Goal: Task Accomplishment & Management: Use online tool/utility

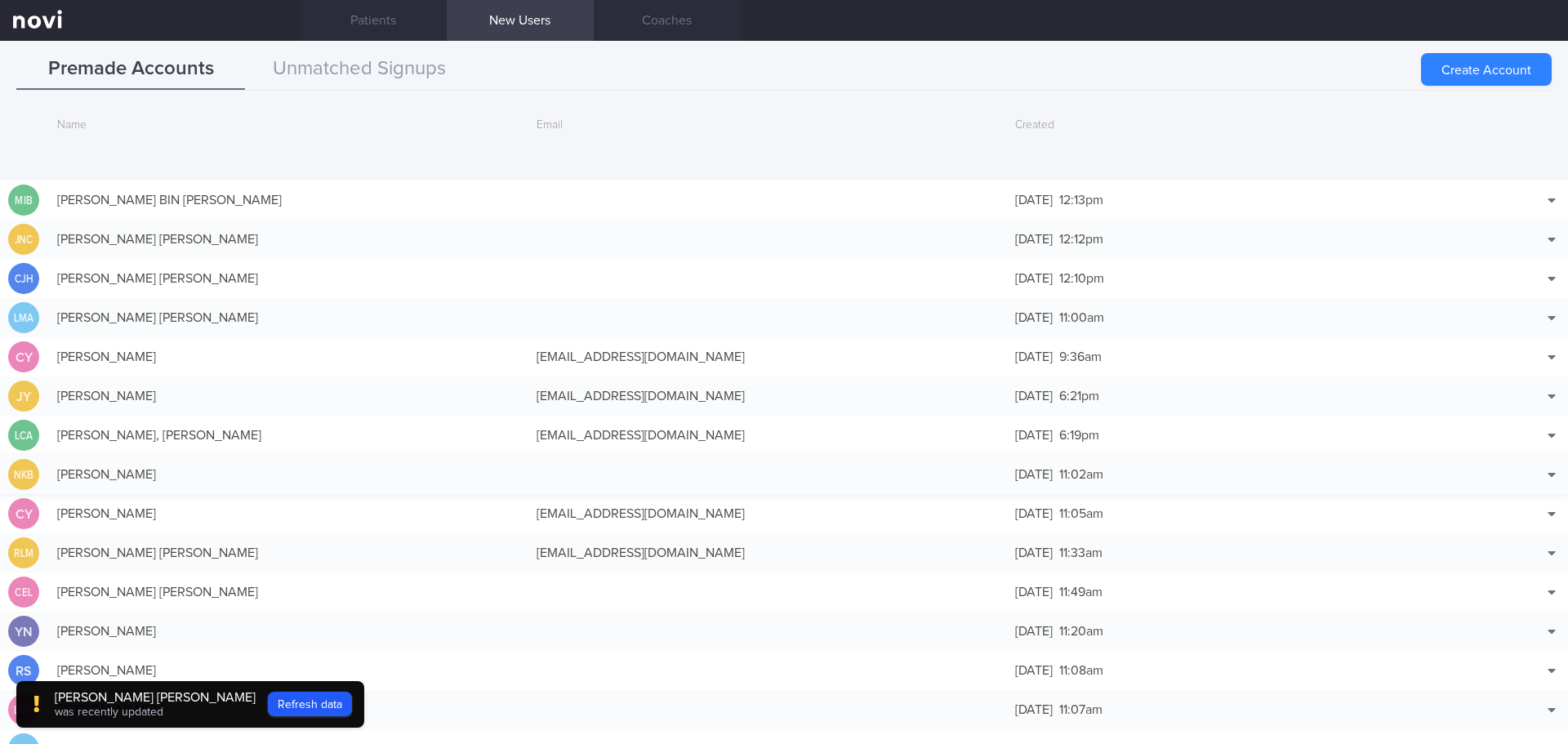
scroll to position [157, 0]
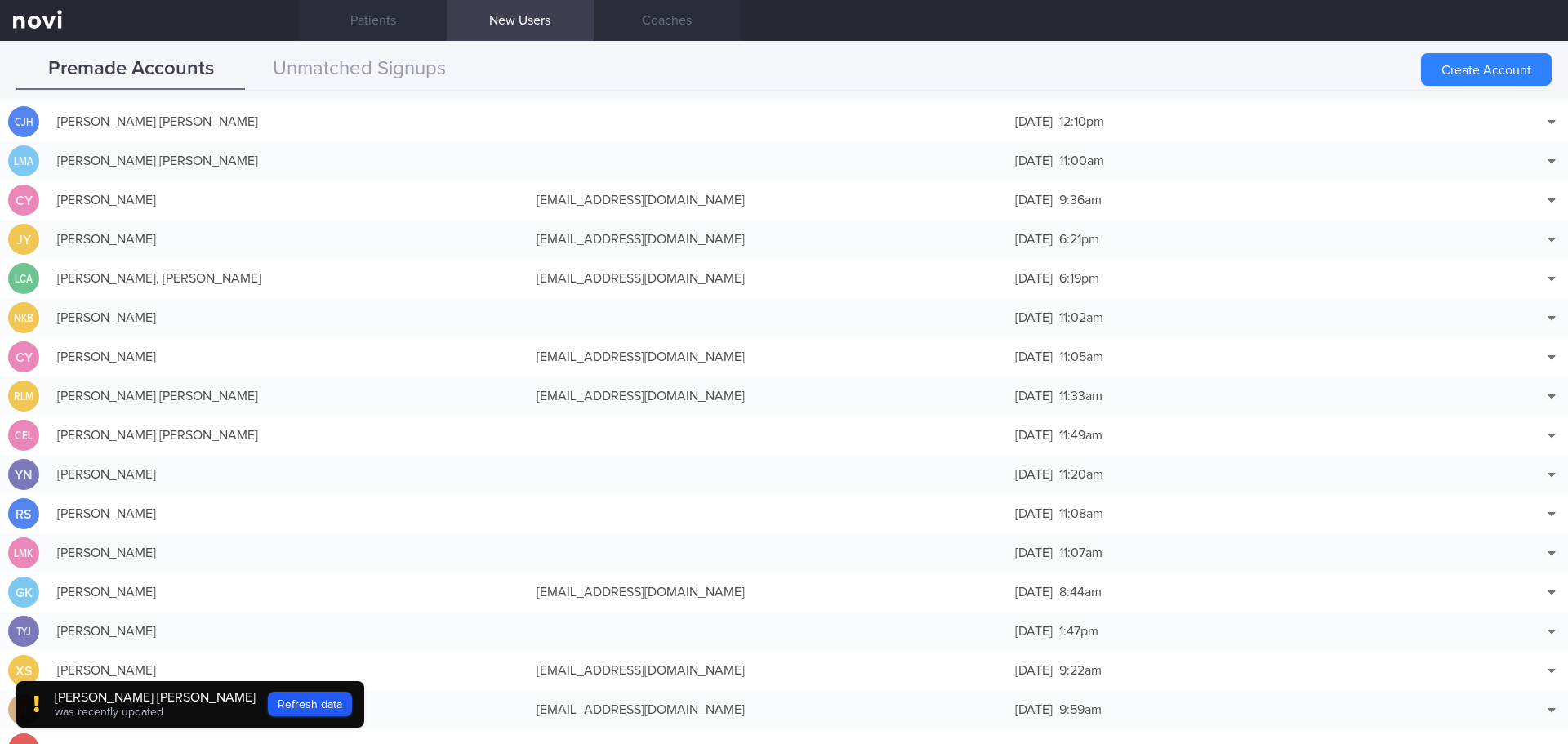
drag, startPoint x: 254, startPoint y: 696, endPoint x: 272, endPoint y: 697, distance: 18.0
click at [268, 696] on button "Refresh data" at bounding box center [310, 704] width 84 height 25
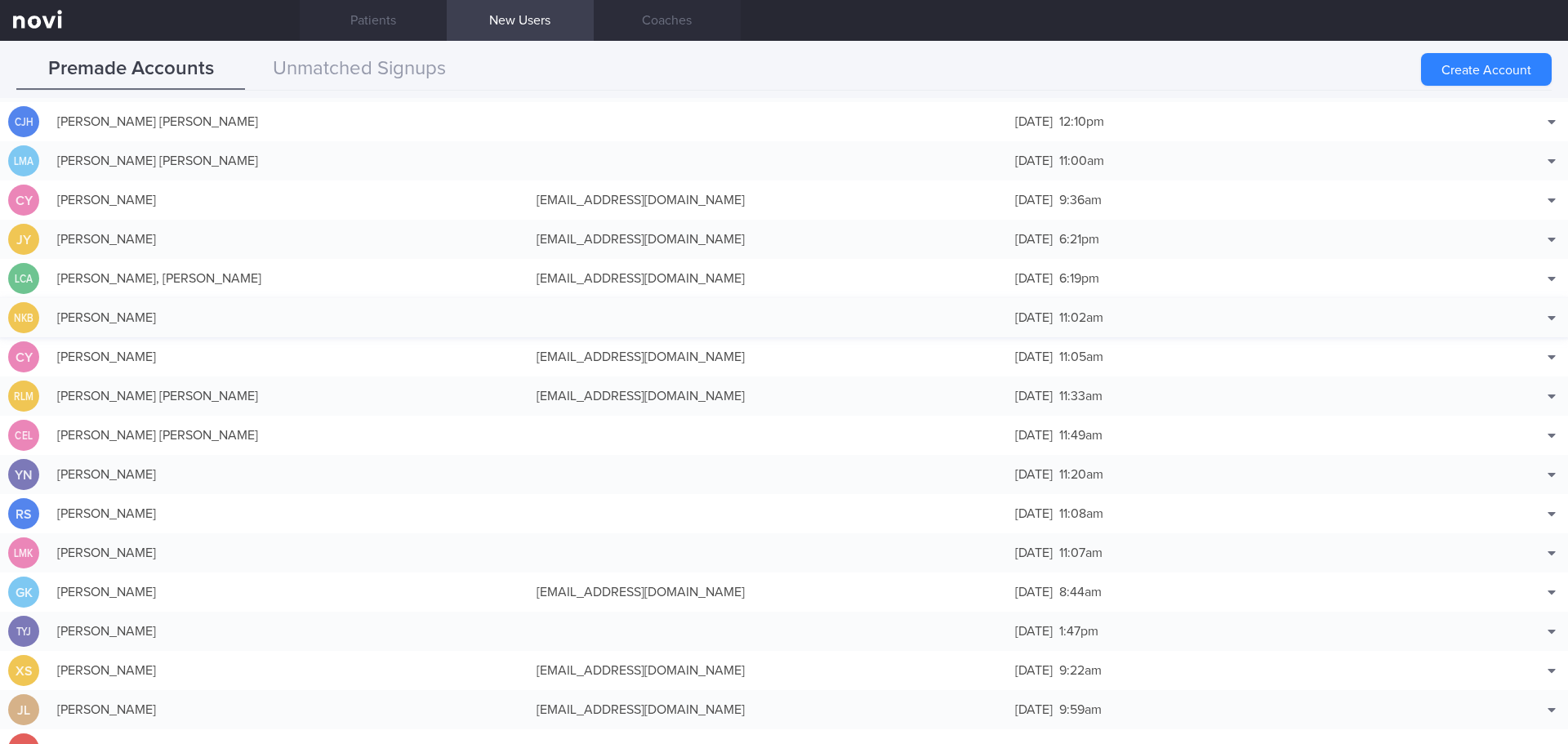
scroll to position [0, 0]
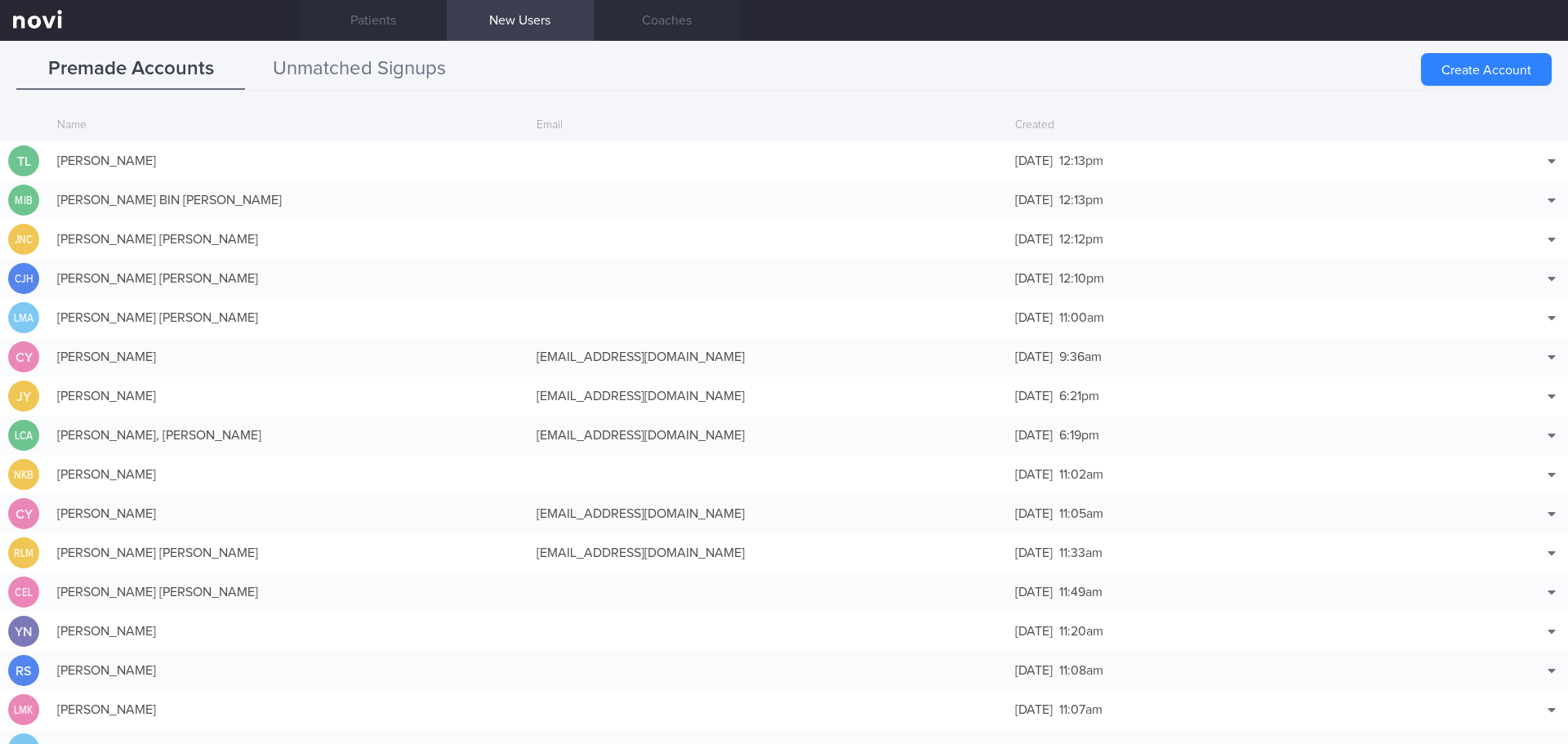
click at [329, 66] on button "Unmatched Signups" at bounding box center [359, 69] width 229 height 41
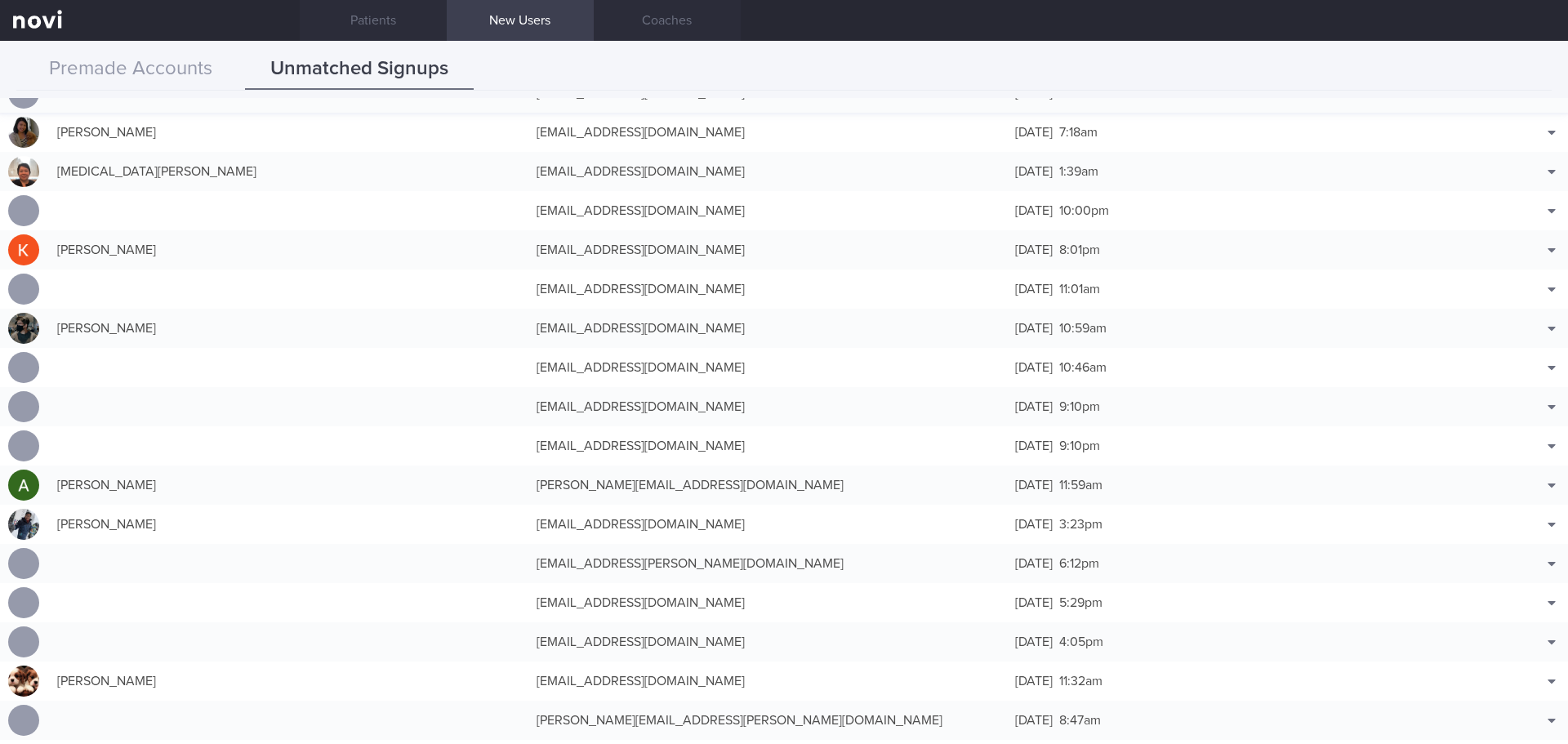
scroll to position [245, 0]
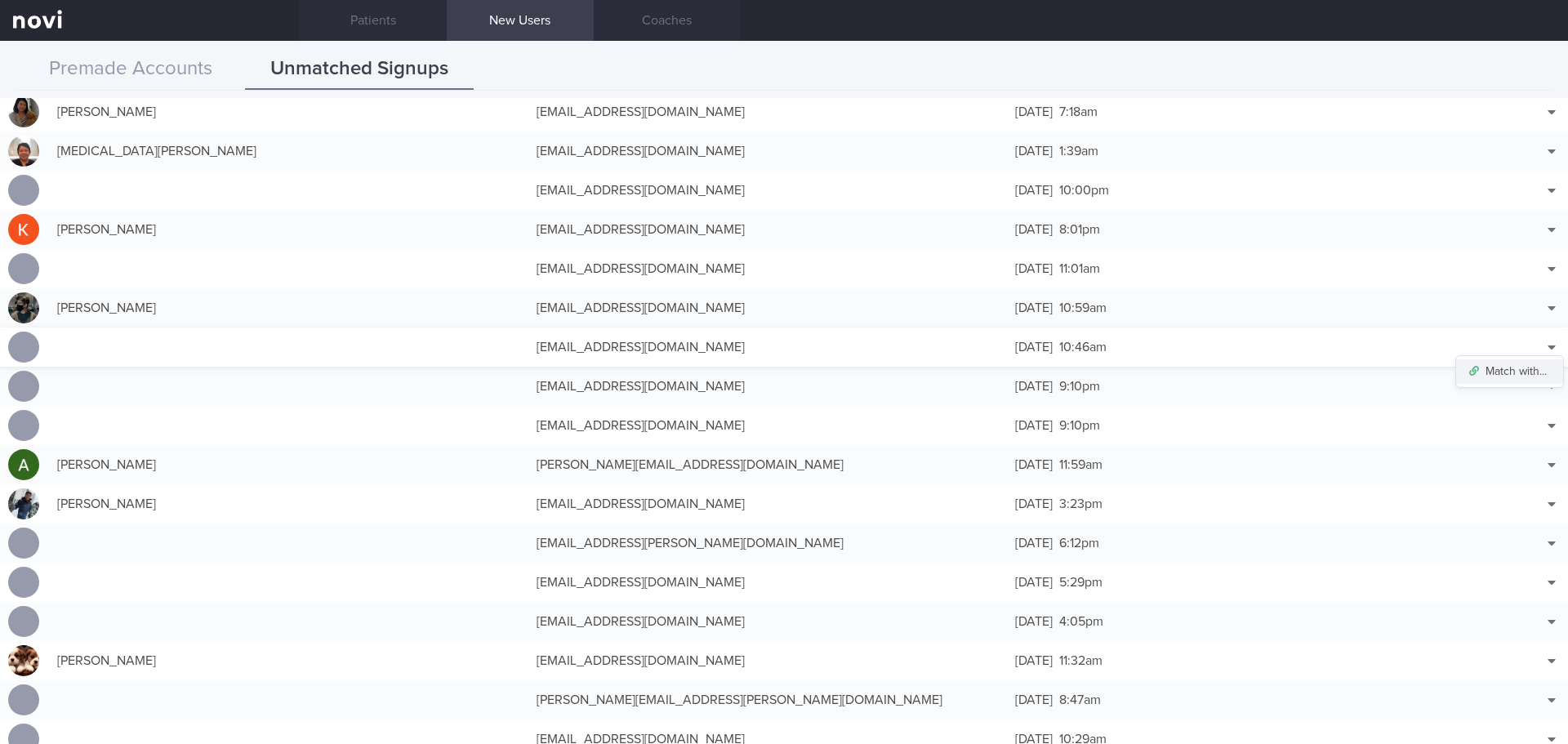
click at [1507, 383] on button "Match with..." at bounding box center [1509, 372] width 107 height 25
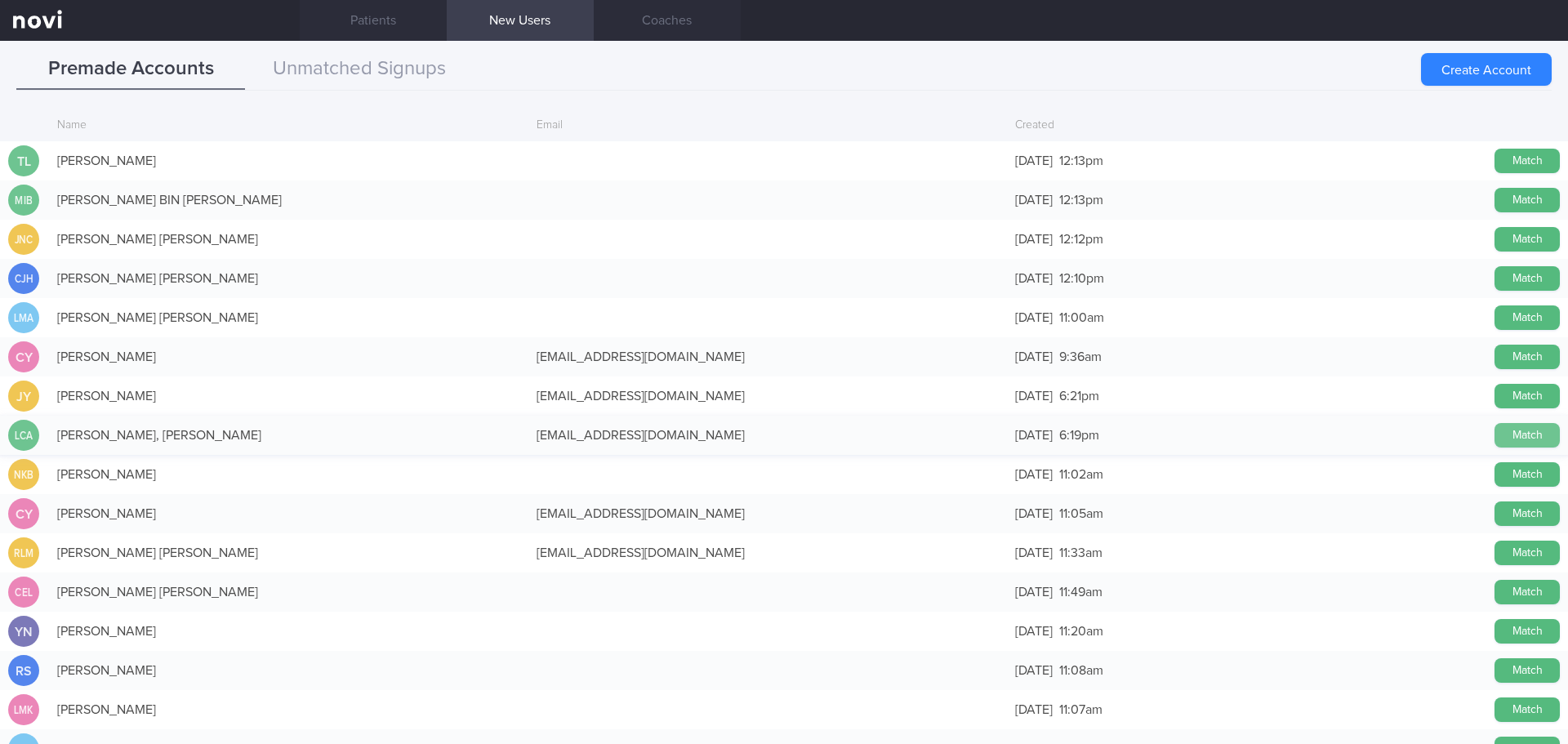
click at [1495, 432] on button "Match" at bounding box center [1527, 435] width 65 height 25
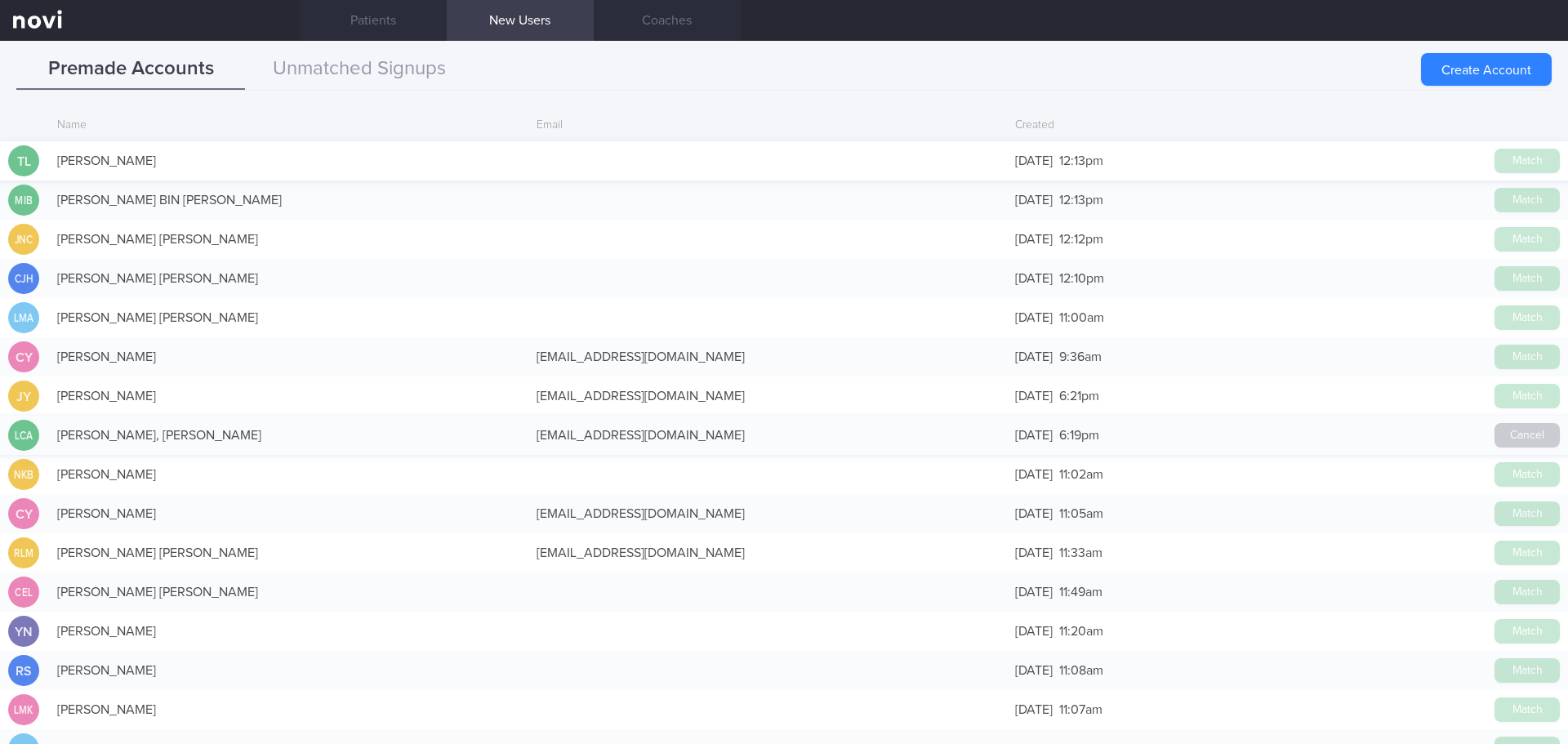
scroll to position [241, 0]
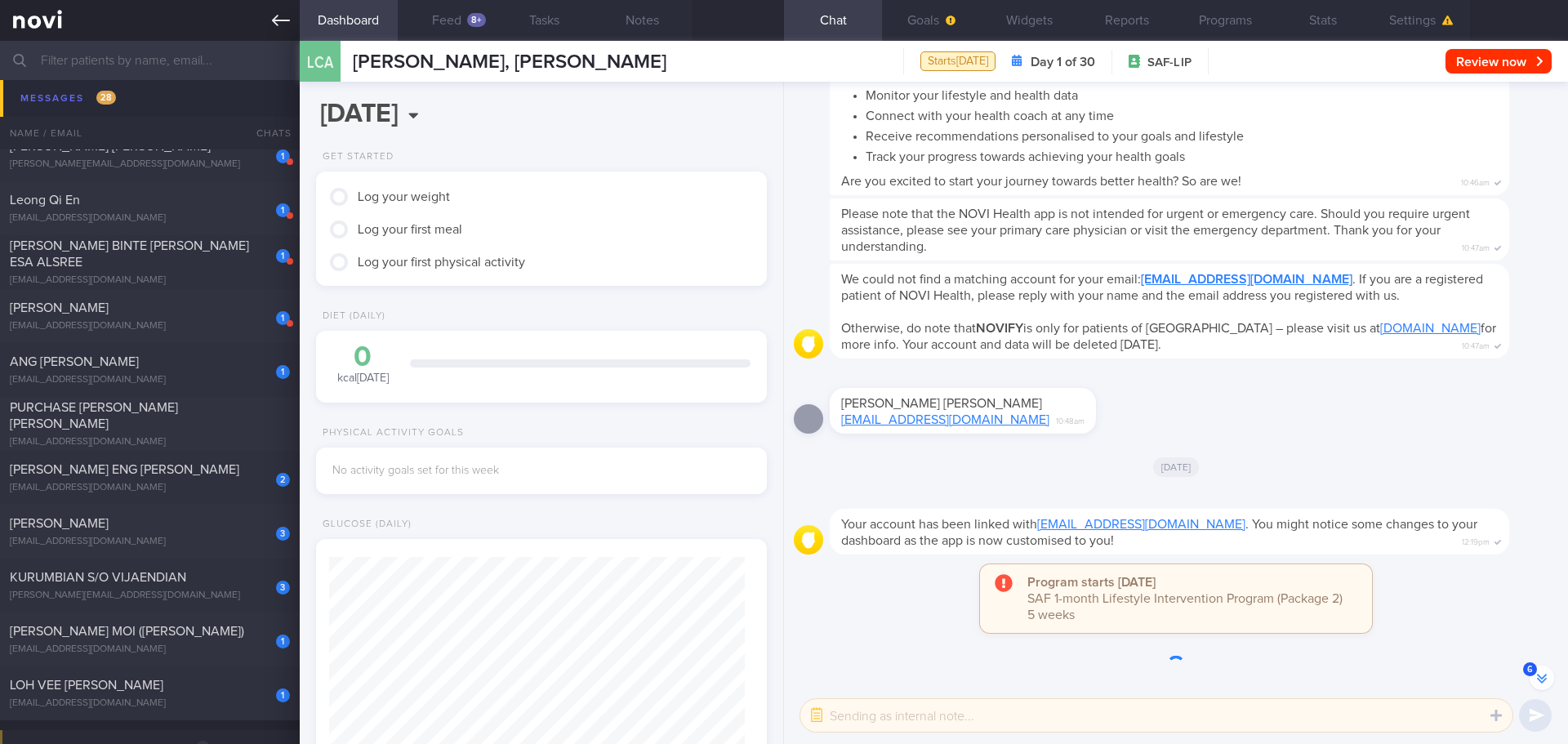
scroll to position [-223, 0]
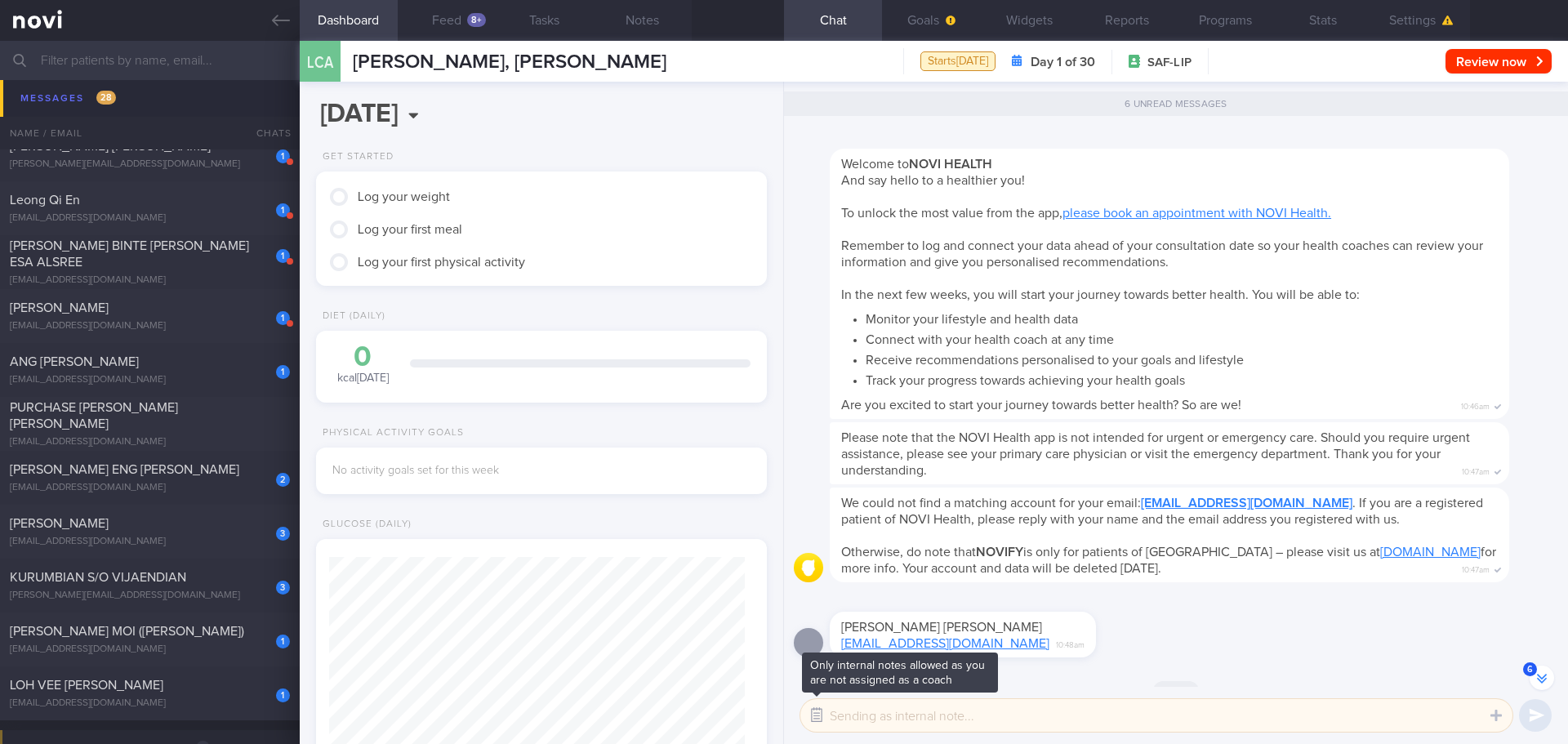
click at [815, 710] on button "button" at bounding box center [816, 715] width 29 height 29
click at [867, 713] on textarea at bounding box center [1155, 715] width 712 height 33
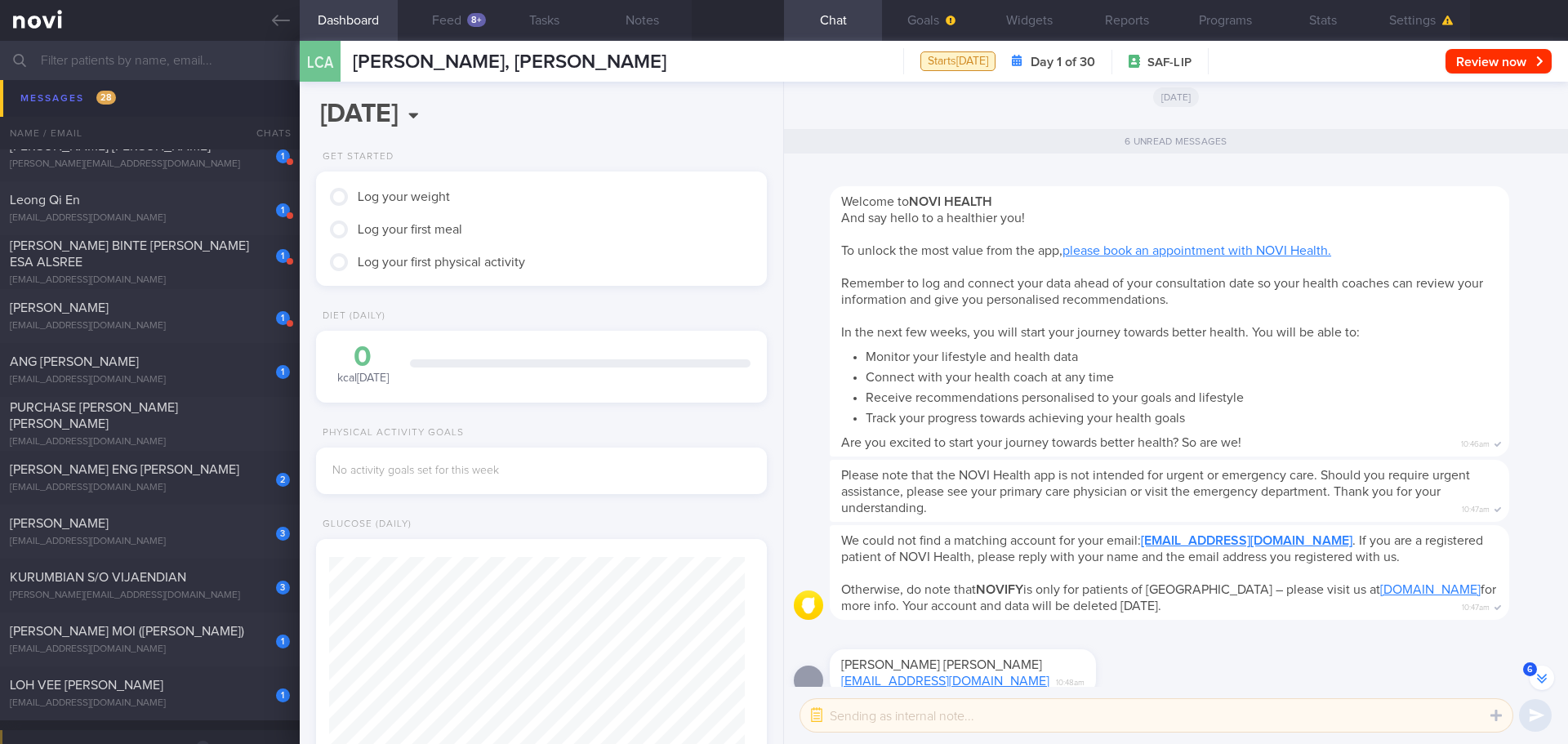
scroll to position [-186, 0]
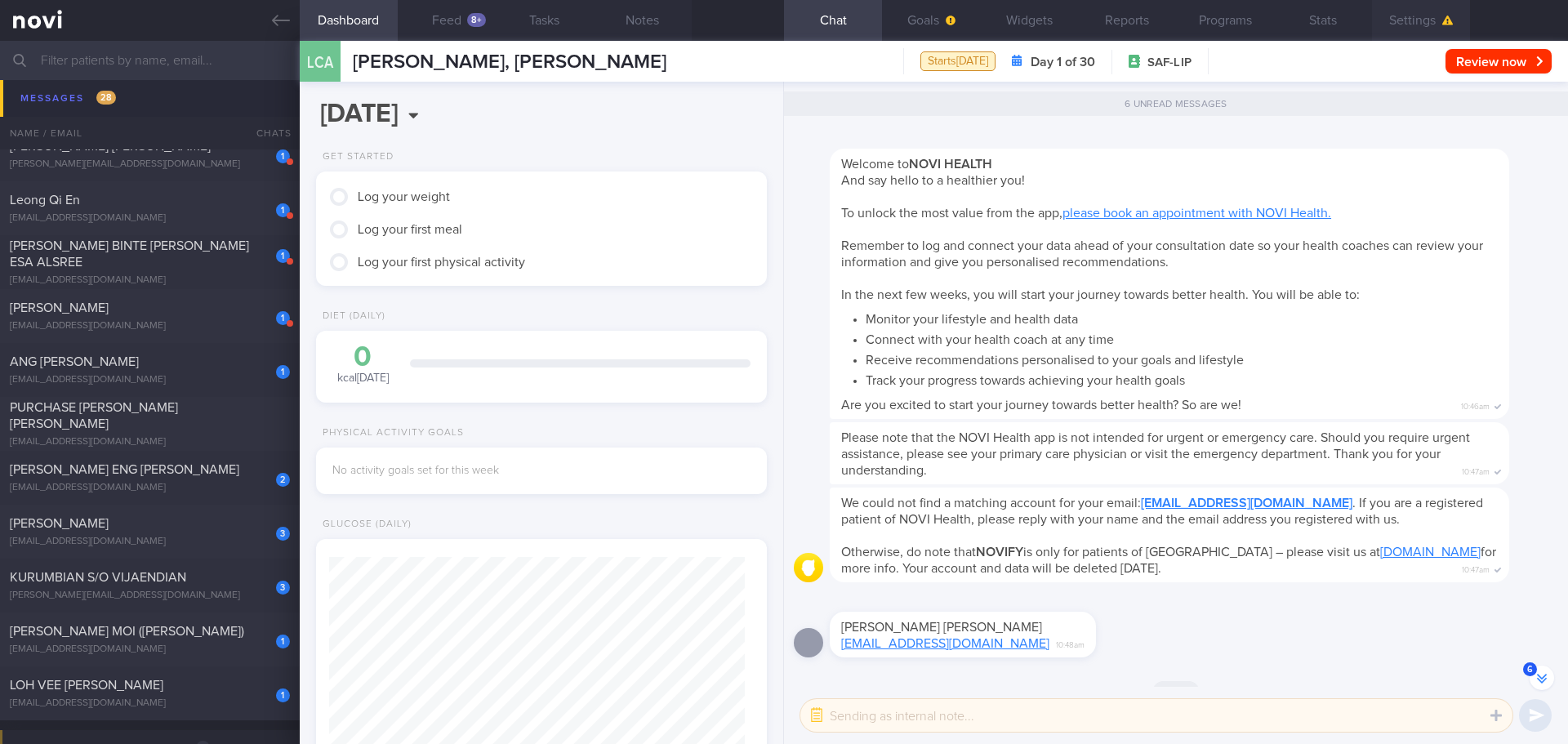
click at [1424, 8] on button "Settings" at bounding box center [1421, 21] width 98 height 41
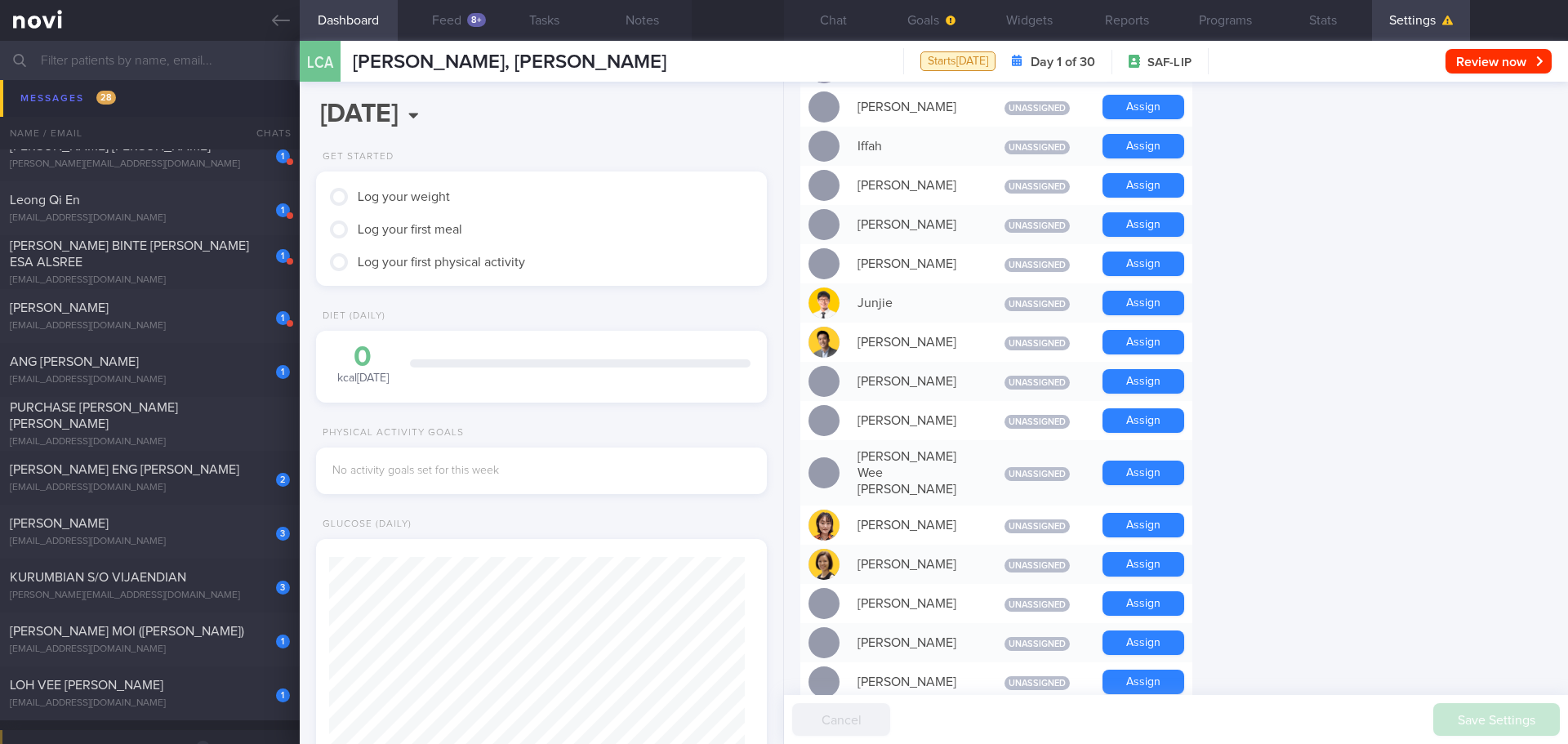
scroll to position [571, 0]
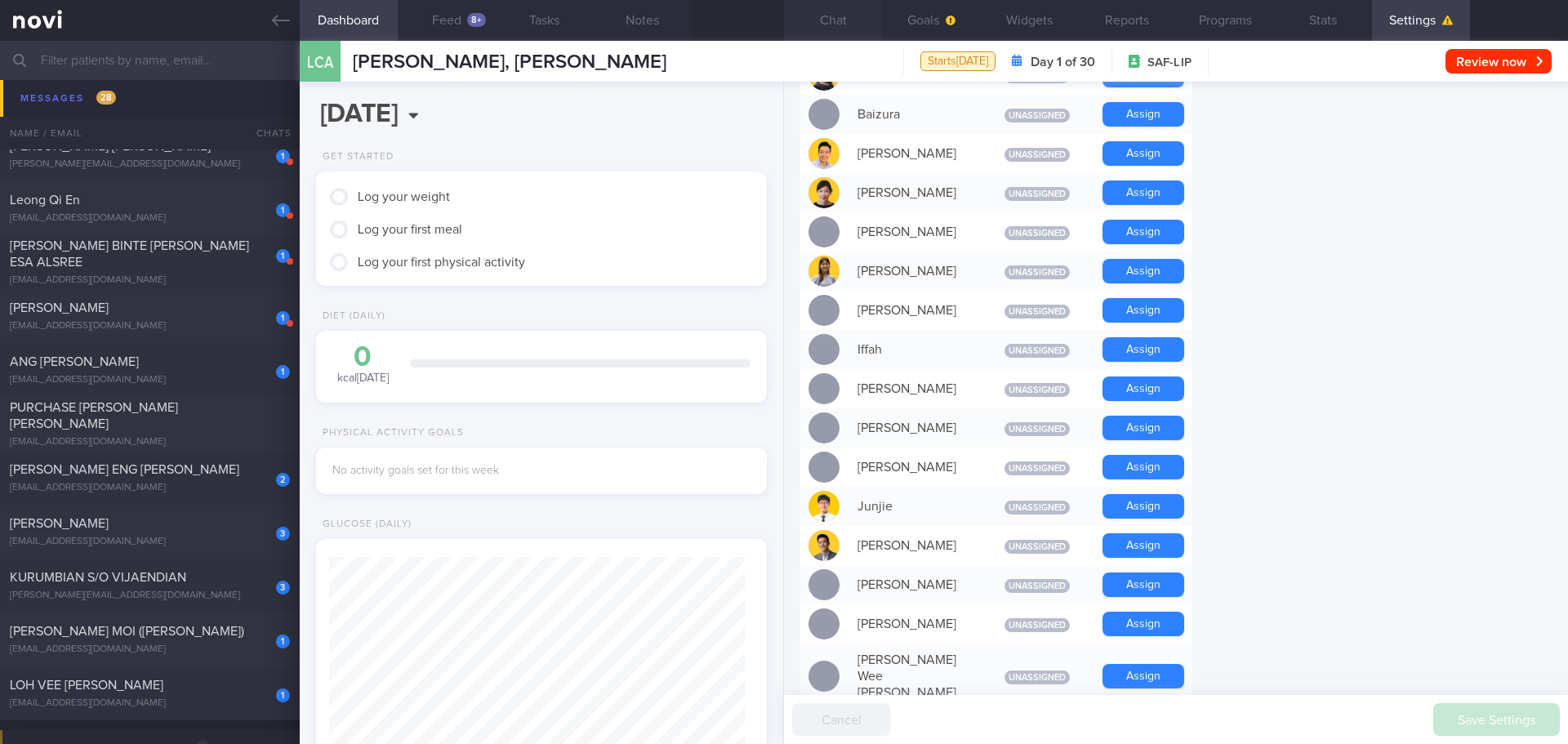
drag, startPoint x: 1150, startPoint y: 267, endPoint x: 848, endPoint y: 19, distance: 390.8
click at [1150, 266] on button "Assign" at bounding box center [1142, 271] width 81 height 25
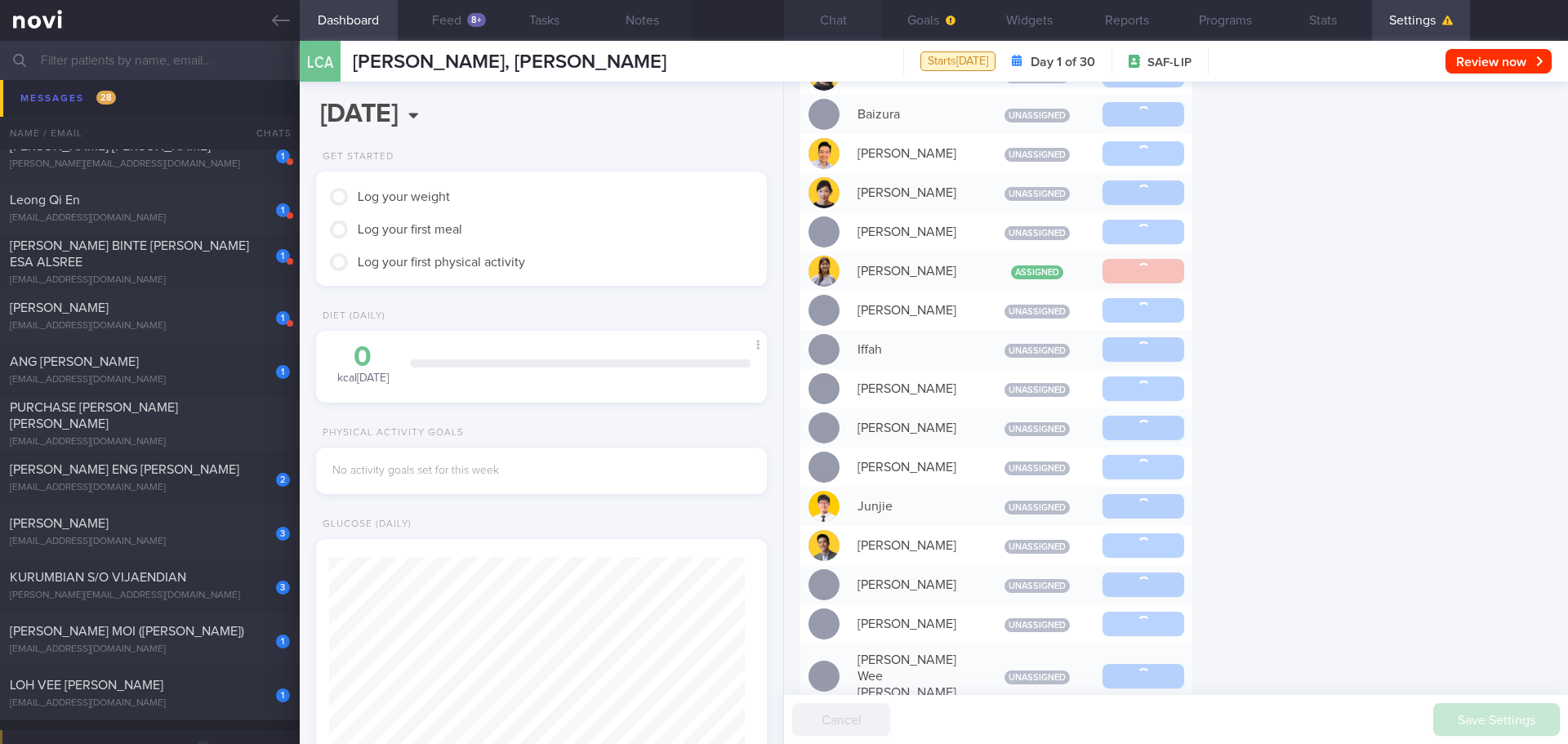
click at [848, 19] on button "Chat" at bounding box center [832, 21] width 98 height 41
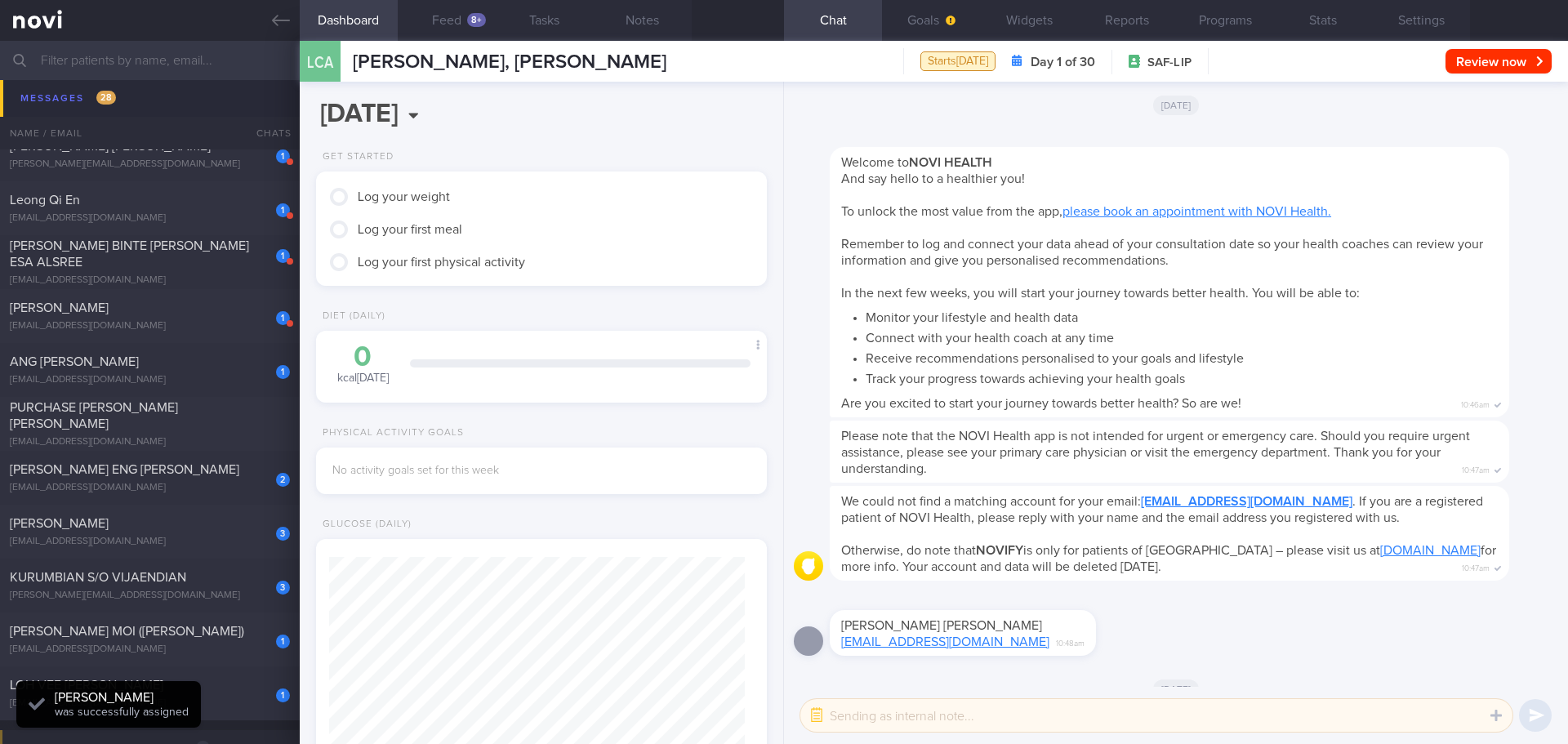
scroll to position [207, 416]
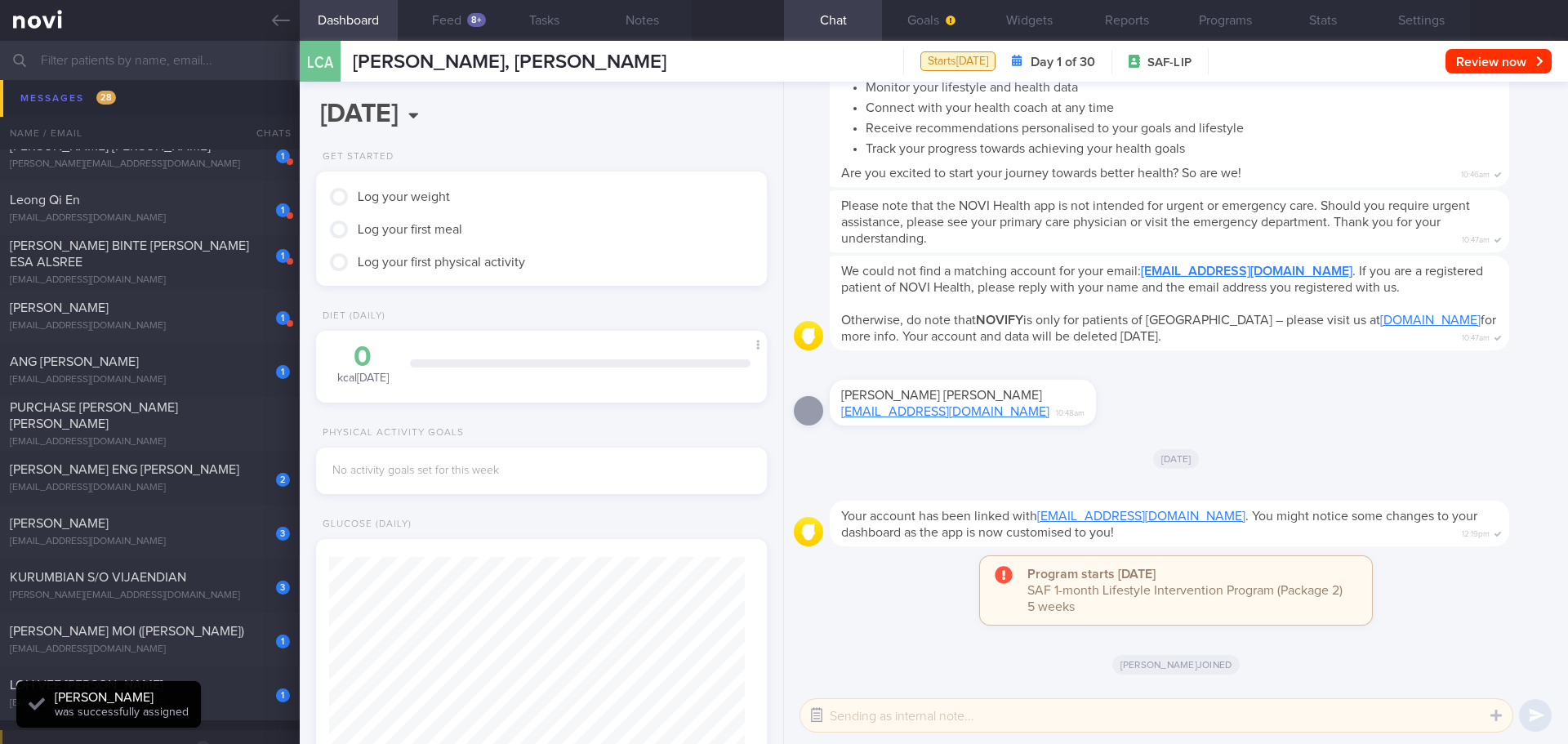
click at [816, 716] on icon "button" at bounding box center [816, 714] width 15 height 15
click at [843, 713] on textarea at bounding box center [1155, 715] width 712 height 33
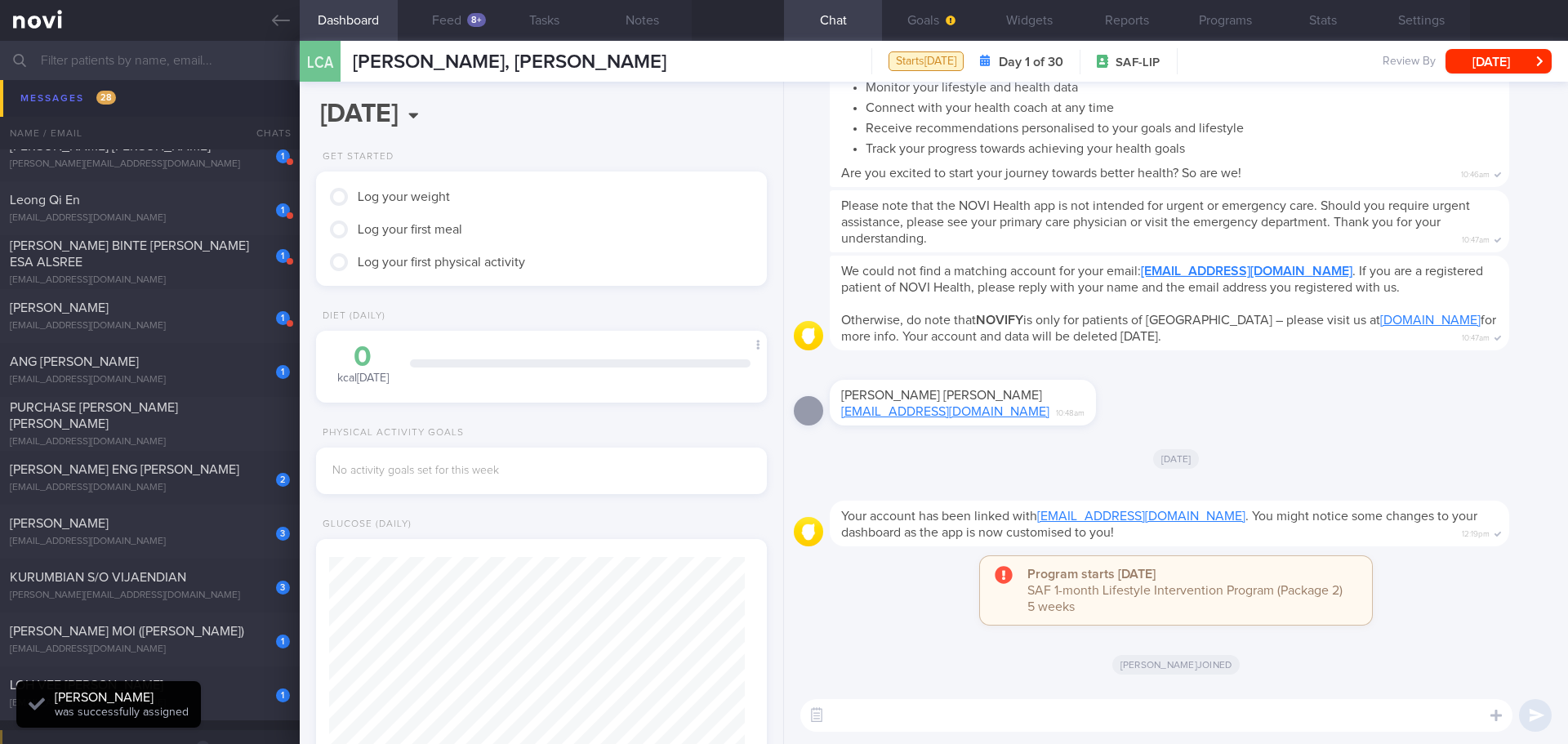
click at [842, 716] on textarea at bounding box center [1155, 715] width 712 height 33
type textarea "Hi [PERSON_NAME]"
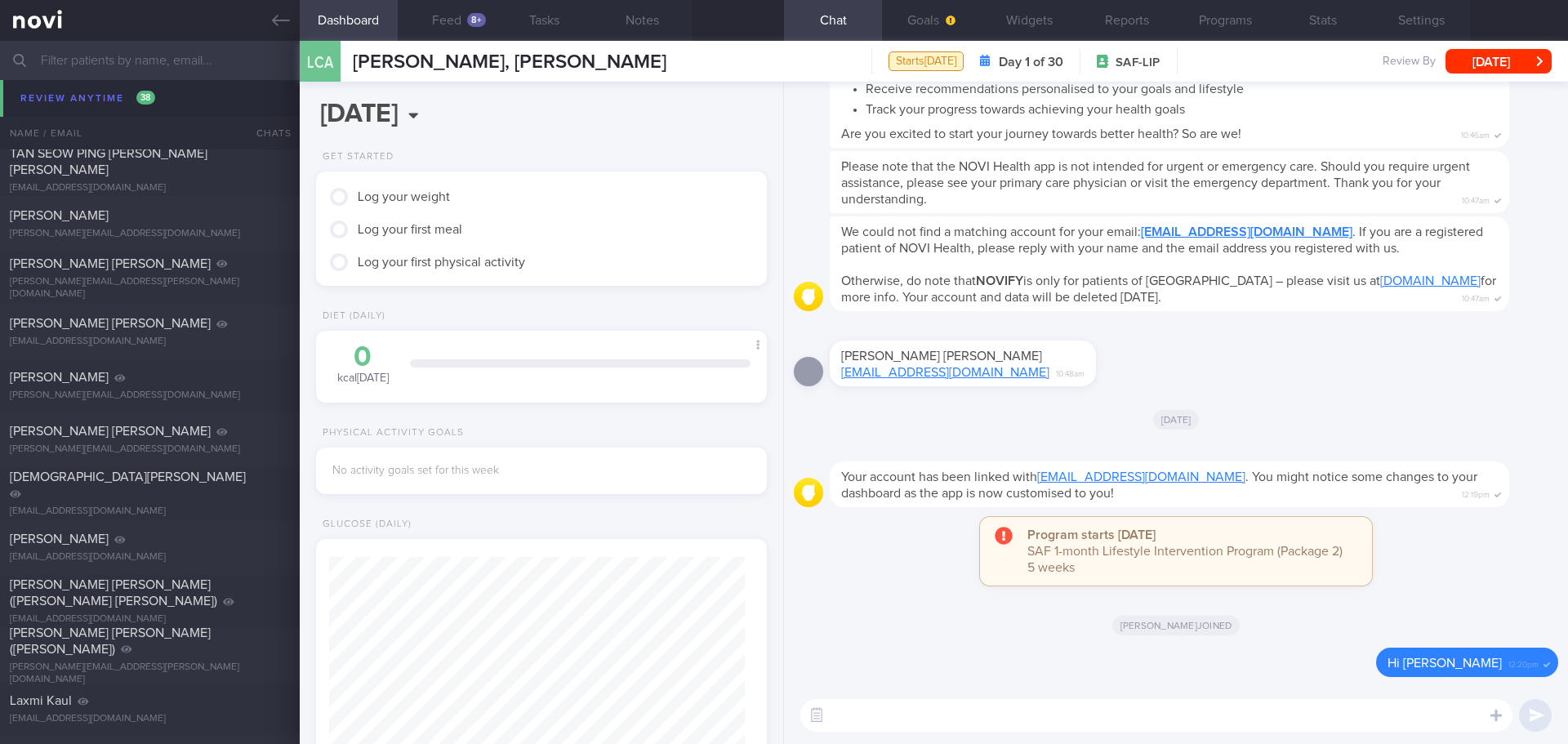
scroll to position [4818, 0]
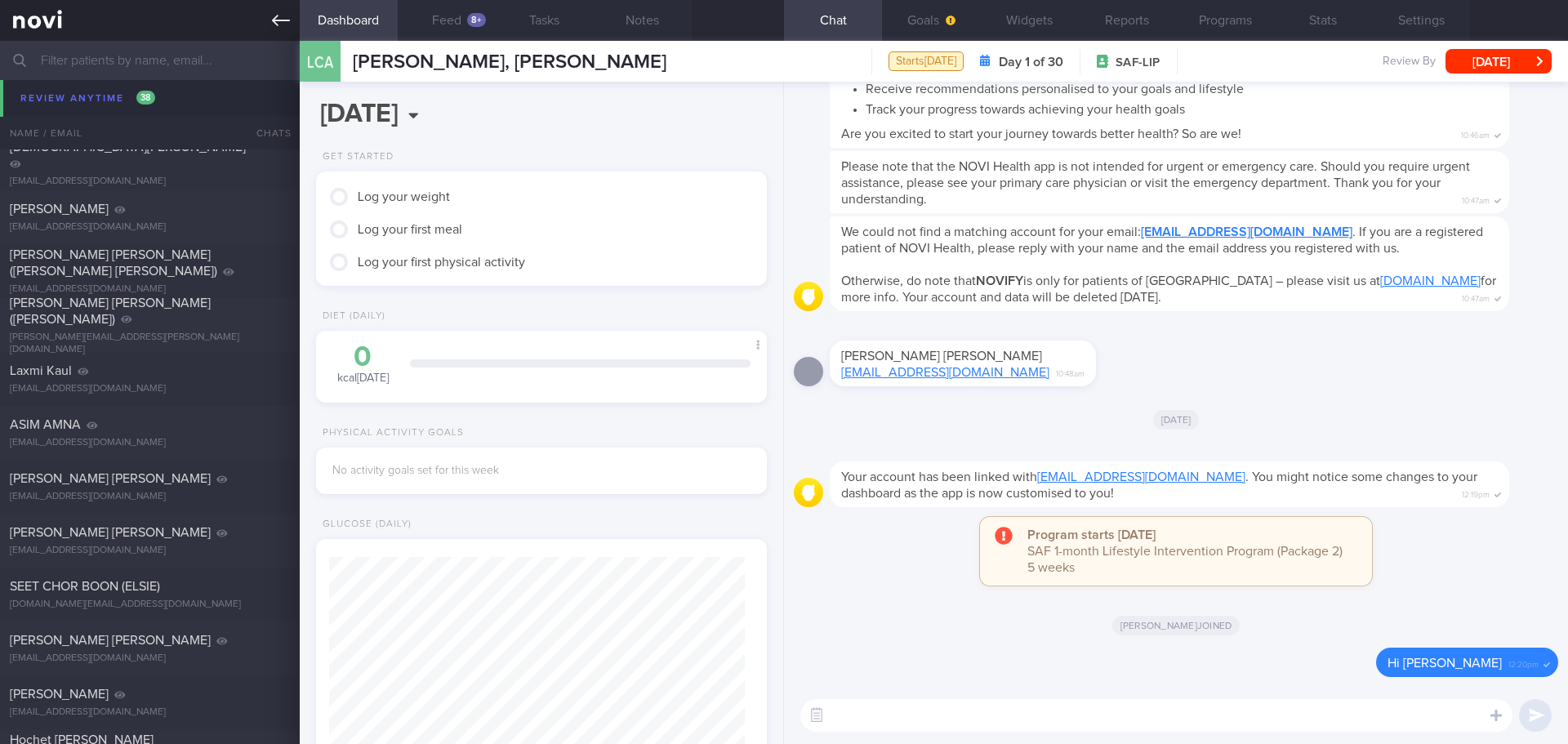
click at [275, 29] on link at bounding box center [150, 21] width 300 height 41
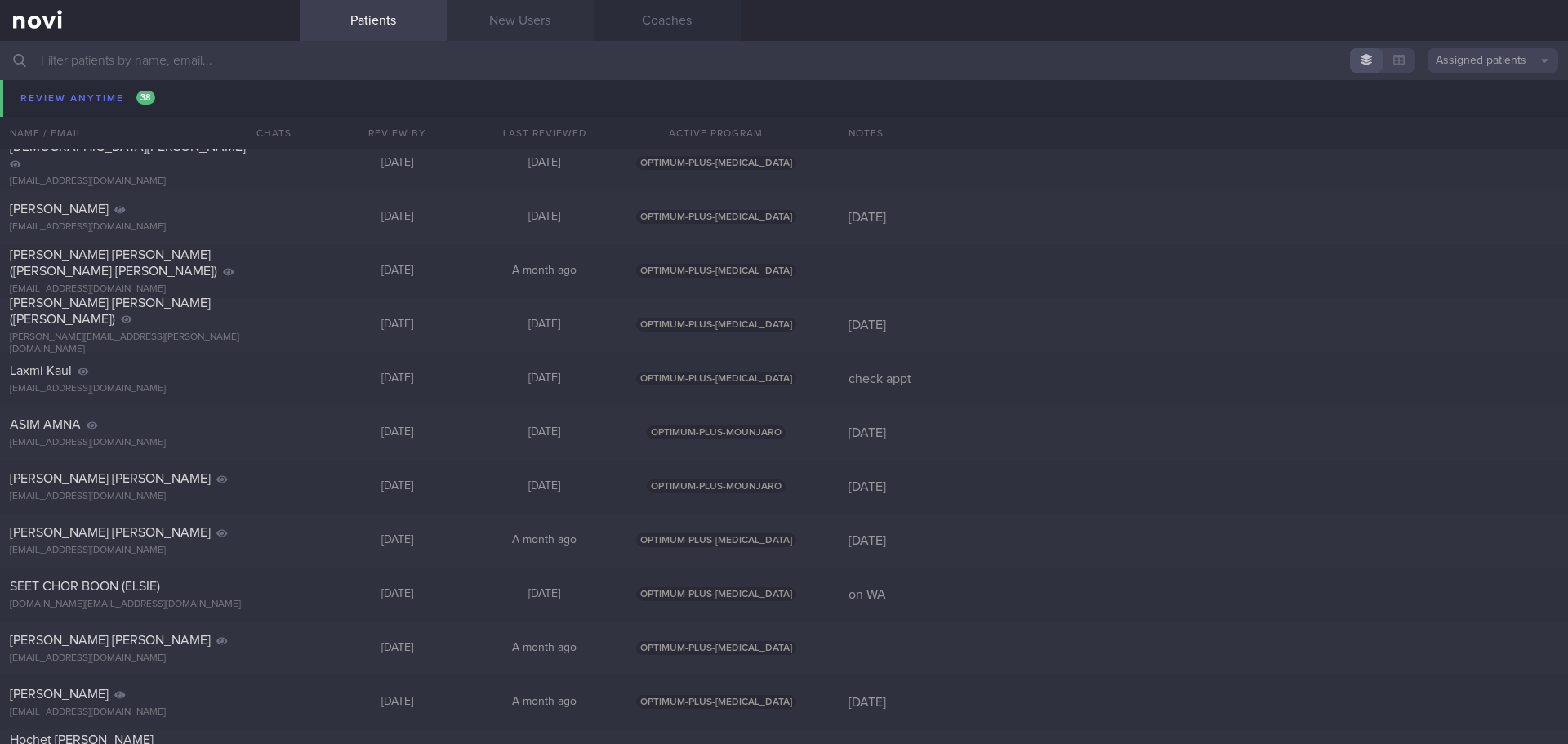
click at [557, 21] on link "New Users" at bounding box center [521, 21] width 147 height 41
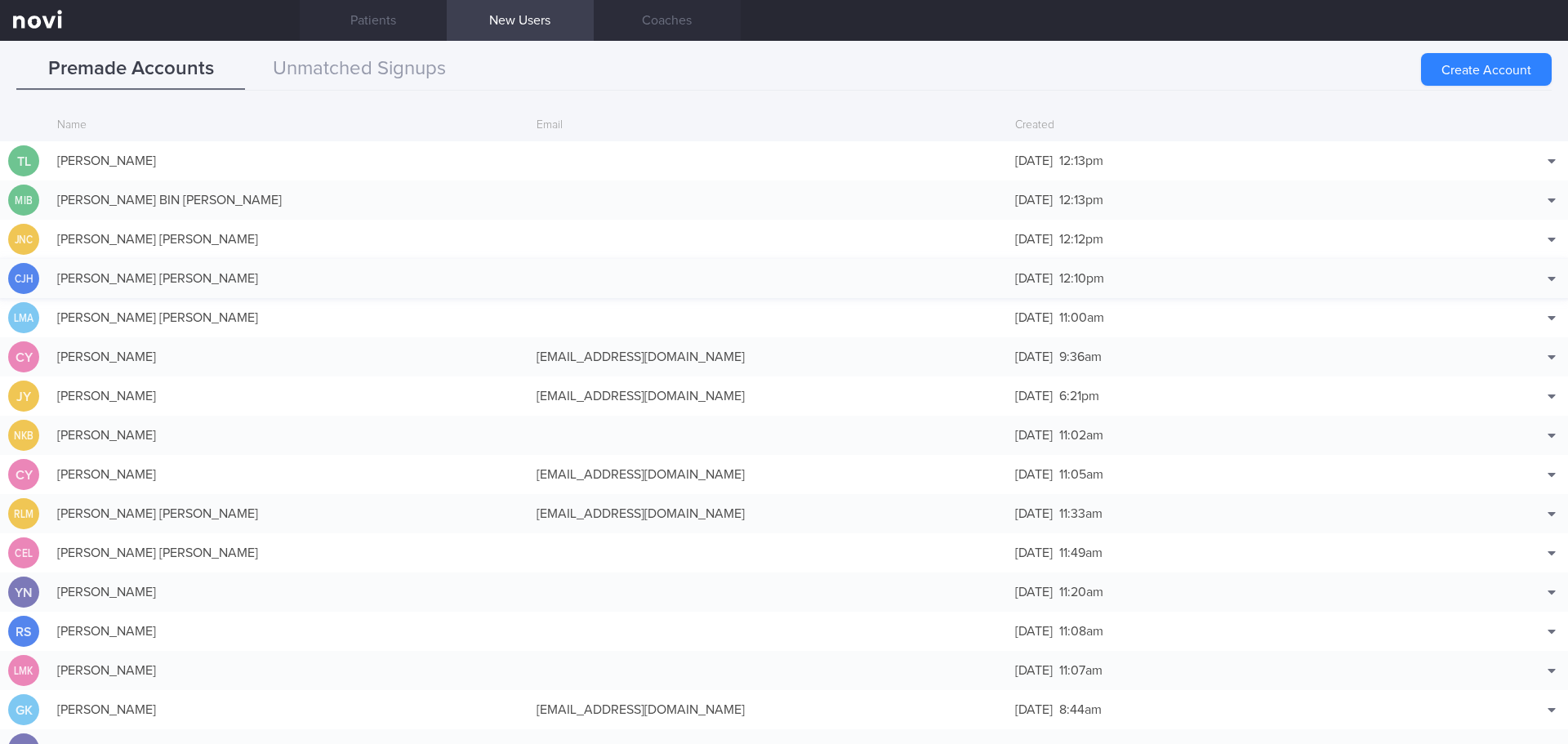
scroll to position [39, 0]
